Goal: Transaction & Acquisition: Book appointment/travel/reservation

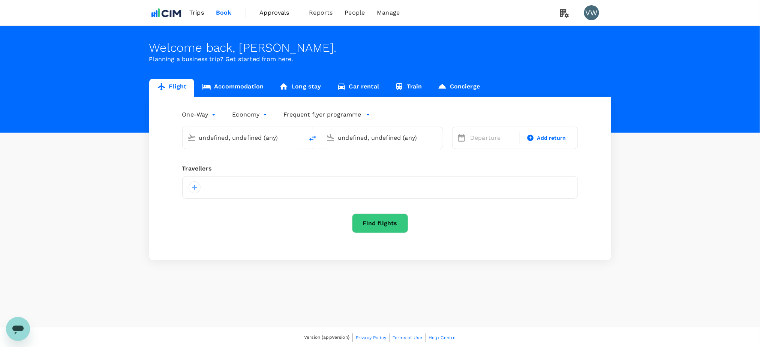
type input "London Heathrow (LHR)"
type input "[GEOGRAPHIC_DATA] (DUB)"
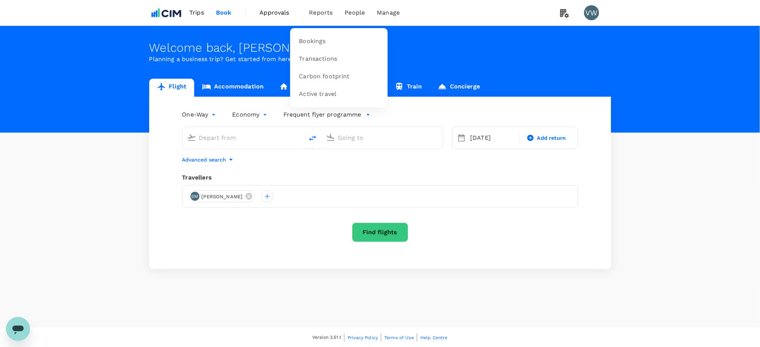
type input "London Heathrow (LHR)"
type input "[GEOGRAPHIC_DATA] (DUB)"
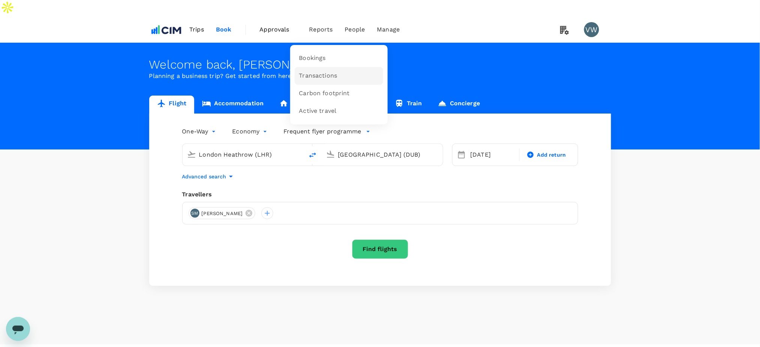
click at [321, 72] on span "Transactions" at bounding box center [318, 76] width 38 height 9
